Goal: Find specific page/section: Find specific page/section

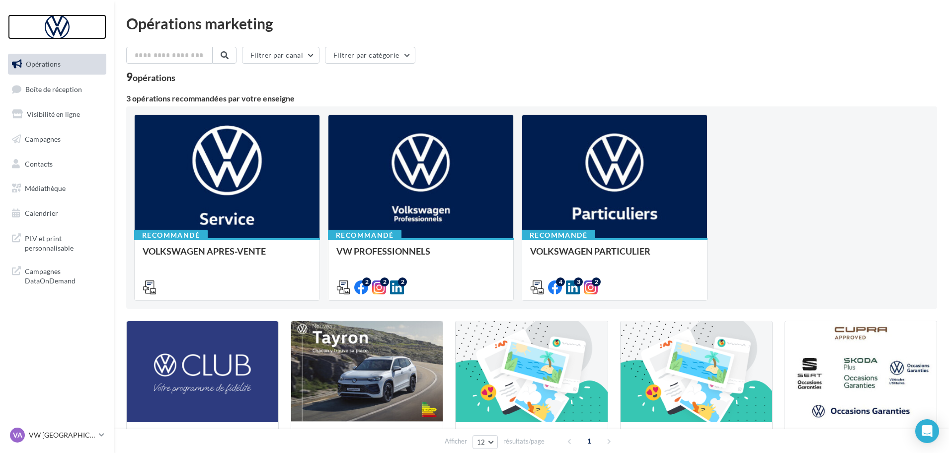
click at [70, 24] on div at bounding box center [57, 26] width 80 height 25
click at [76, 438] on p "VW [GEOGRAPHIC_DATA]" at bounding box center [62, 435] width 66 height 10
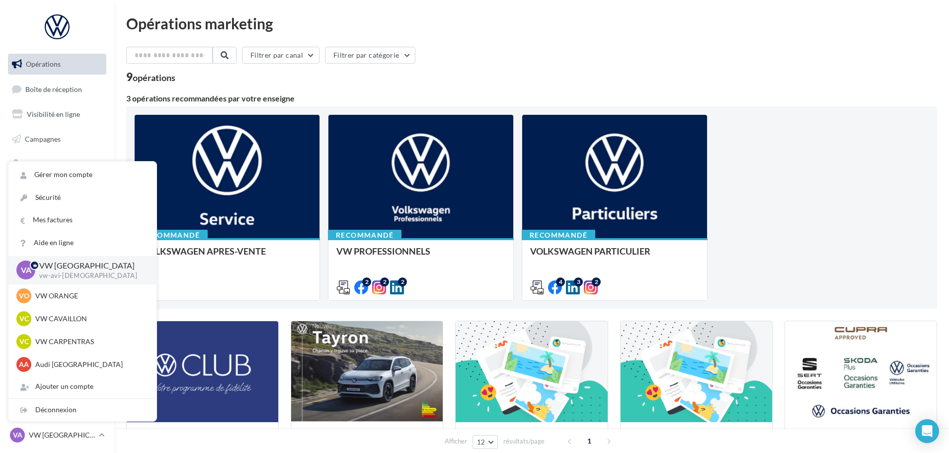
click at [61, 364] on p "Audi [GEOGRAPHIC_DATA]" at bounding box center [89, 364] width 109 height 10
